Goal: Information Seeking & Learning: Find specific fact

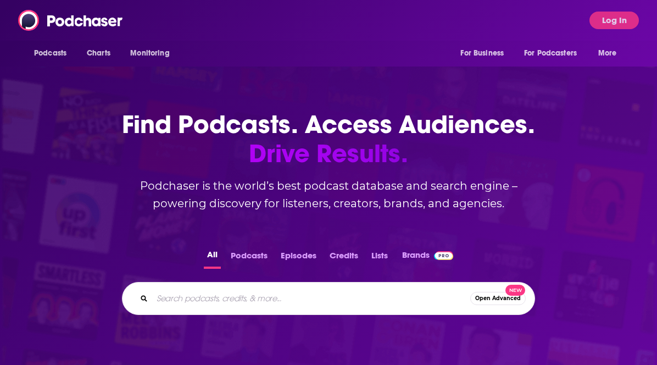
click at [248, 307] on input "Search podcasts, credits, & more..." at bounding box center [311, 299] width 318 height 18
type input "HR leaders"
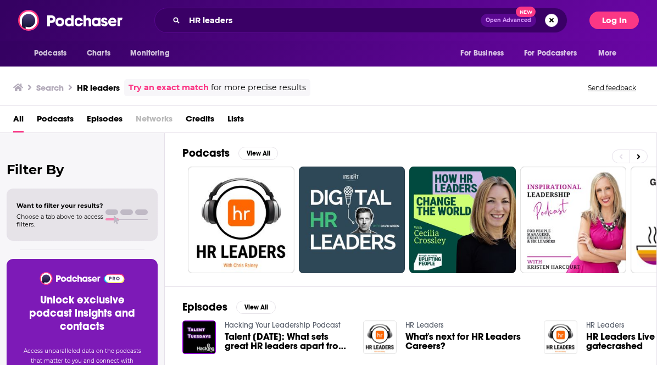
click at [619, 20] on button "Log In" at bounding box center [614, 21] width 49 height 18
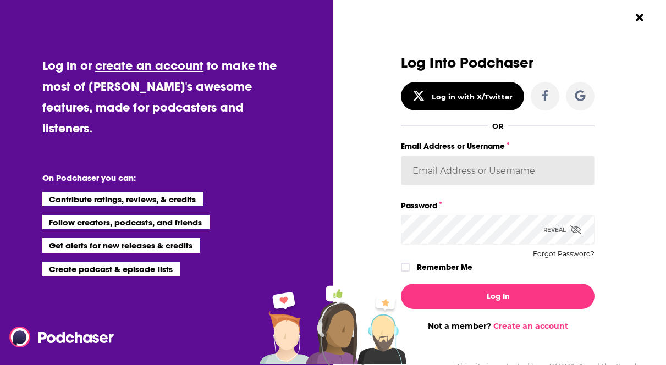
type input "[EMAIL_ADDRESS][PERSON_NAME][DOMAIN_NAME]"
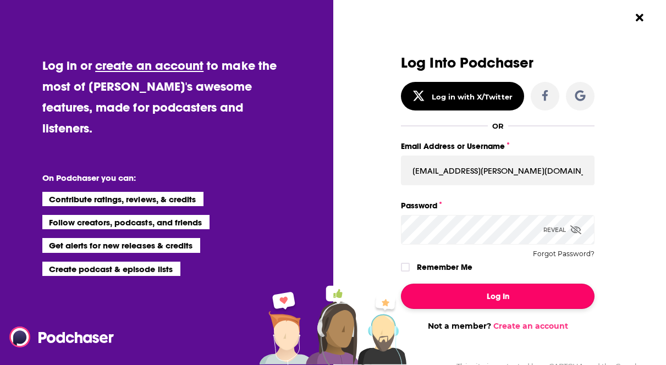
click at [451, 304] on button "Log In" at bounding box center [497, 296] width 193 height 25
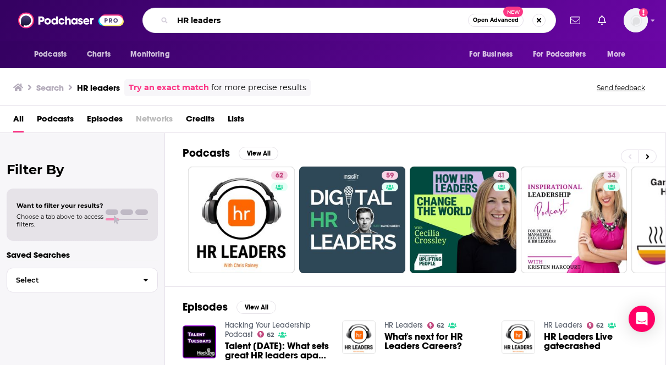
click at [309, 21] on input "HR leaders" at bounding box center [320, 21] width 295 height 18
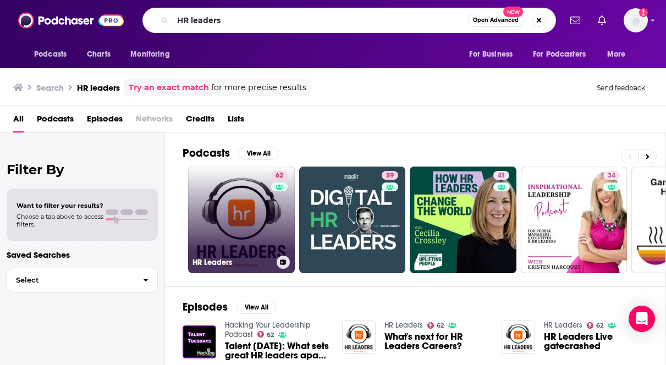
click at [237, 221] on link "62 HR Leaders" at bounding box center [241, 220] width 107 height 107
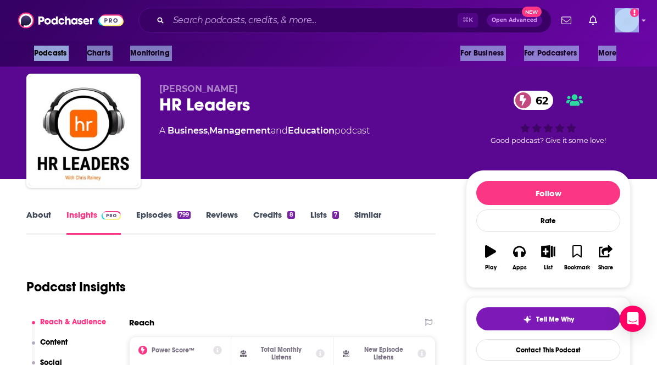
drag, startPoint x: 656, startPoint y: 36, endPoint x: 651, endPoint y: 48, distance: 13.1
click at [651, 48] on div "Podcasts Charts Monitoring ⌘ K Open Advanced New For Business For Podcasters Mo…" at bounding box center [328, 33] width 657 height 66
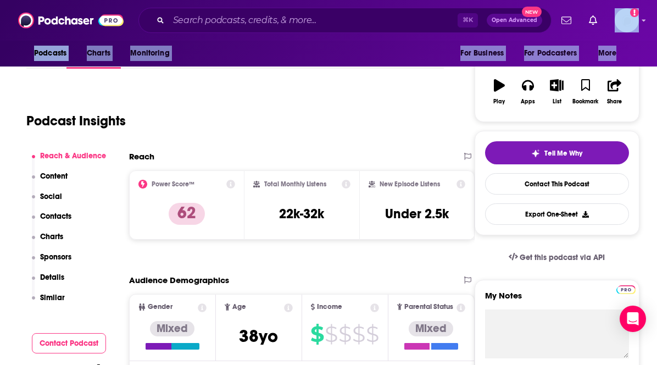
scroll to position [157, 0]
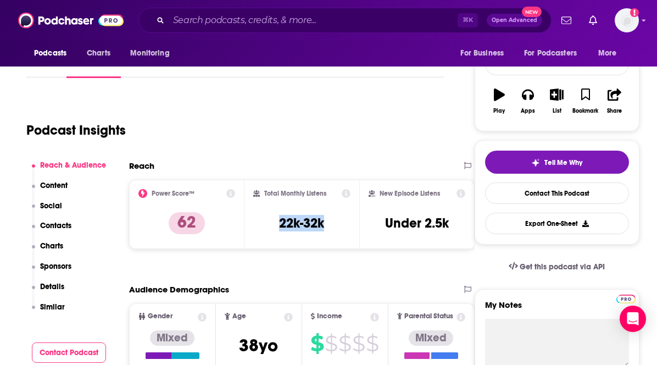
drag, startPoint x: 328, startPoint y: 222, endPoint x: 278, endPoint y: 223, distance: 50.0
click at [278, 223] on div "Total Monthly Listens 22k-32k" at bounding box center [302, 214] width 98 height 51
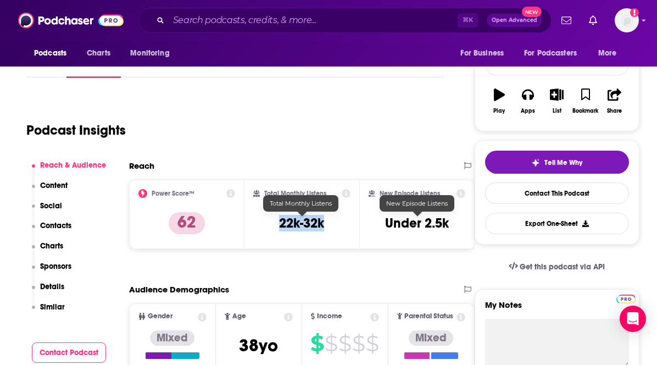
copy h3 "22k-32k"
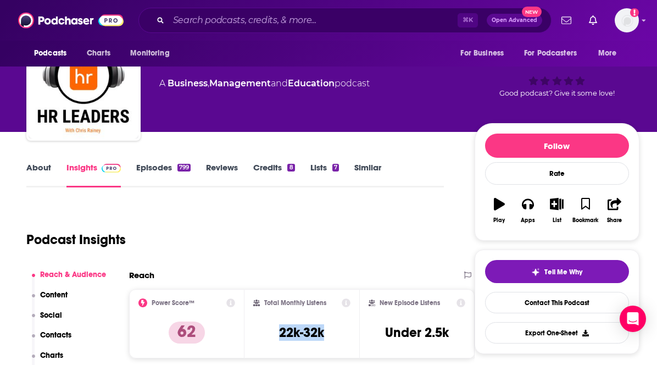
scroll to position [0, 0]
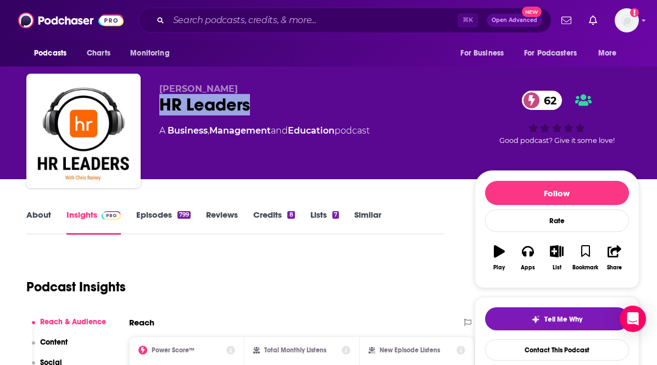
drag, startPoint x: 279, startPoint y: 99, endPoint x: 151, endPoint y: 102, distance: 128.1
click at [151, 102] on div "[PERSON_NAME] HR Leaders 62 A Business , Management and Education podcast 62 Go…" at bounding box center [332, 133] width 613 height 119
copy h2 "HR Leaders"
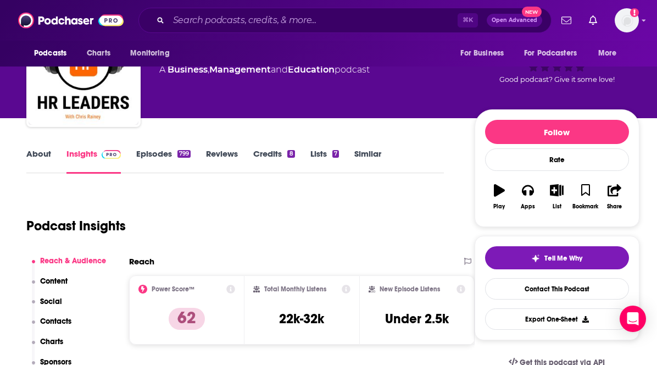
scroll to position [101, 0]
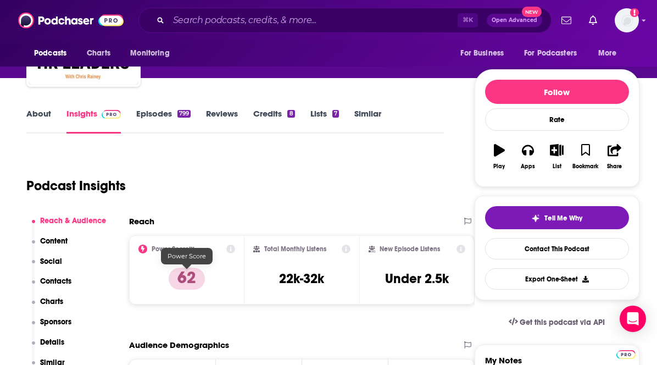
click at [192, 272] on p "62" at bounding box center [187, 279] width 36 height 22
click at [232, 249] on icon at bounding box center [230, 249] width 9 height 9
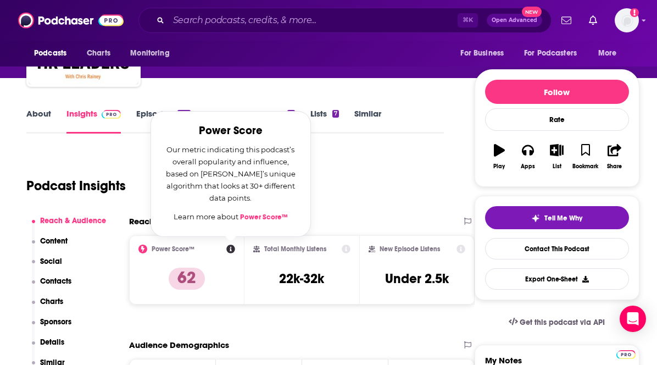
click at [232, 249] on icon at bounding box center [230, 249] width 9 height 9
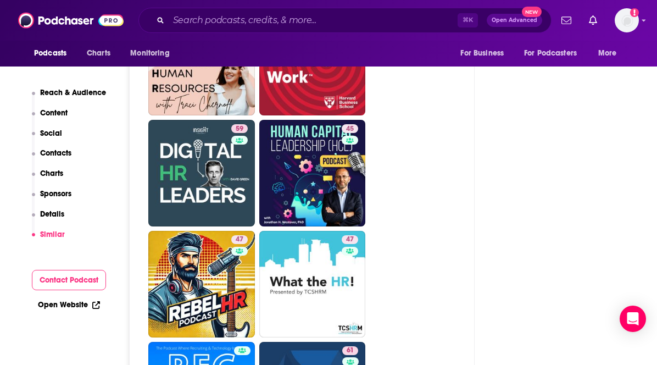
scroll to position [2553, 0]
